Goal: Task Accomplishment & Management: Use online tool/utility

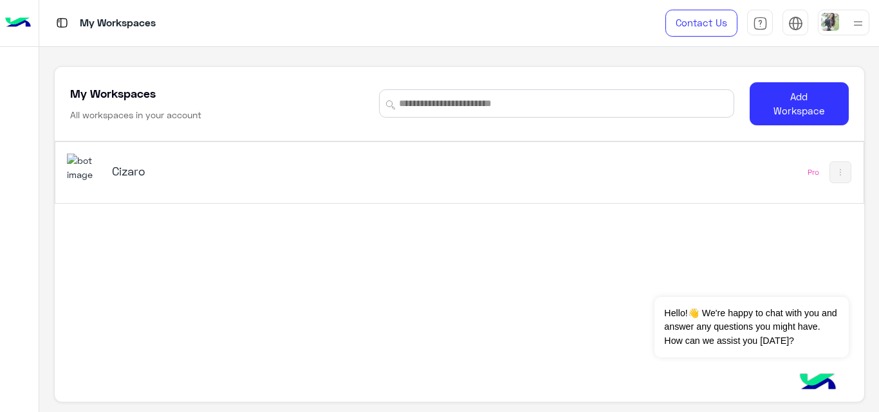
click at [140, 170] on h5 "Cizaro" at bounding box center [253, 170] width 282 height 15
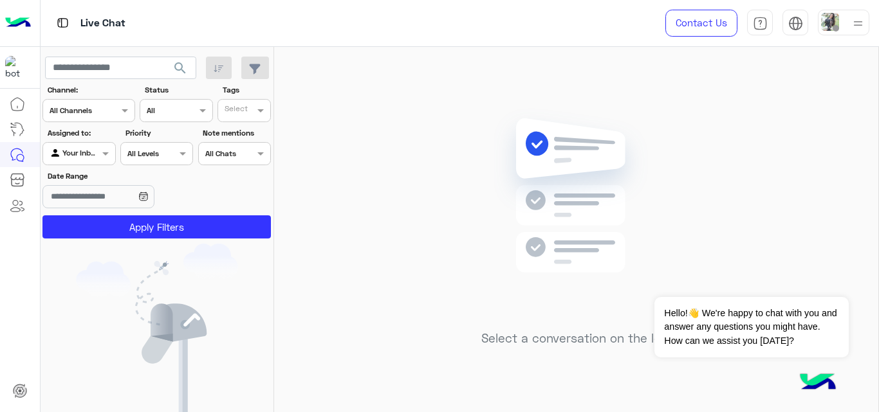
click at [828, 24] on img at bounding box center [830, 22] width 18 height 18
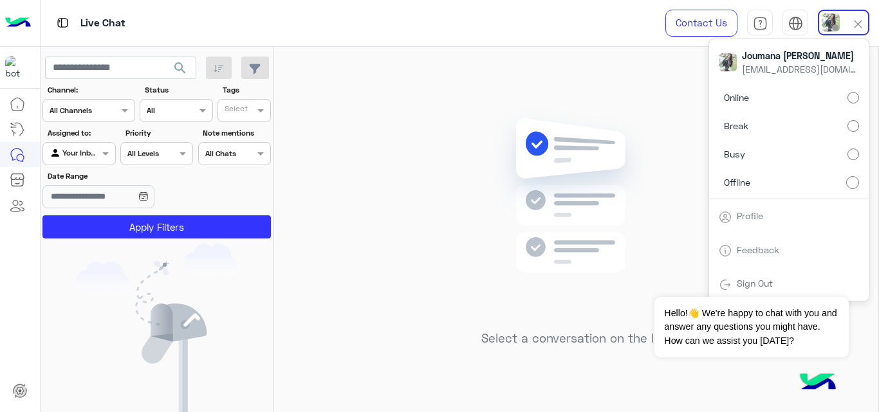
click at [643, 152] on img at bounding box center [576, 215] width 186 height 214
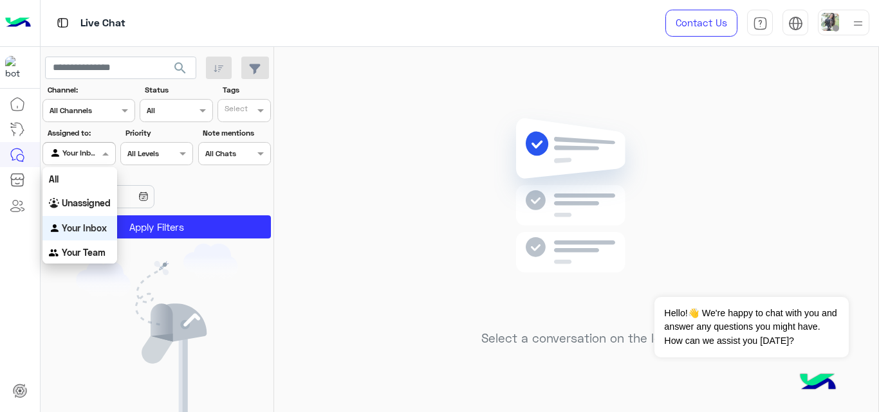
click at [70, 158] on div "Your Inbox" at bounding box center [74, 153] width 49 height 13
click at [96, 230] on b "Your Inbox" at bounding box center [84, 228] width 45 height 11
click at [100, 161] on div "Agent Filter Your Inbox" at bounding box center [78, 153] width 73 height 23
click at [461, 165] on div "Select a conversation on the left" at bounding box center [576, 232] width 604 height 370
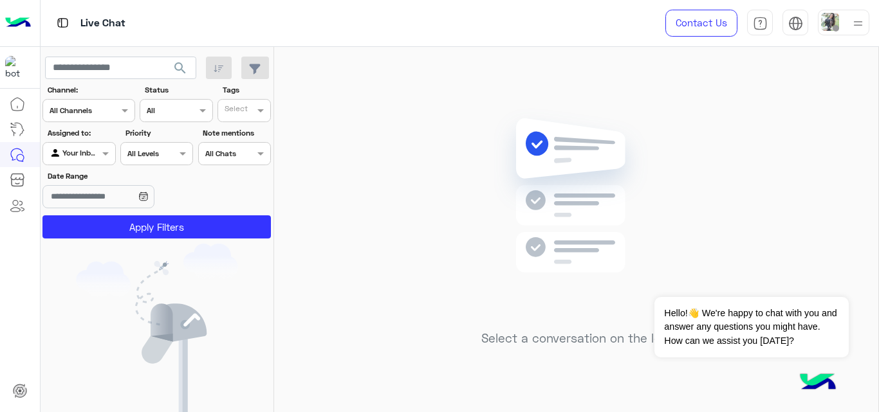
click at [97, 154] on div at bounding box center [78, 152] width 71 height 12
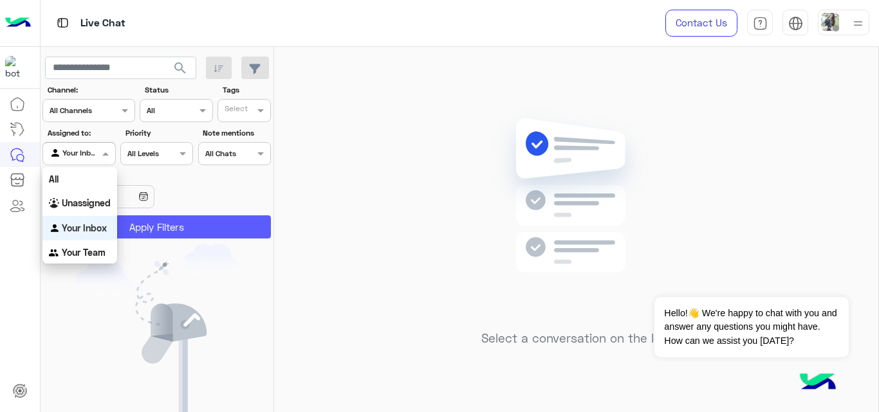
click at [218, 223] on button "Apply Filters" at bounding box center [156, 226] width 228 height 23
